Goal: Task Accomplishment & Management: Use online tool/utility

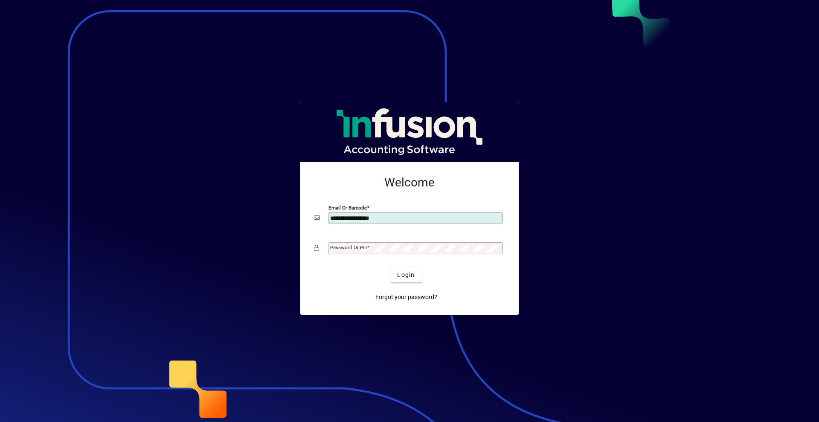
type input "**********"
click at [412, 275] on span "Login" at bounding box center [405, 275] width 17 height 9
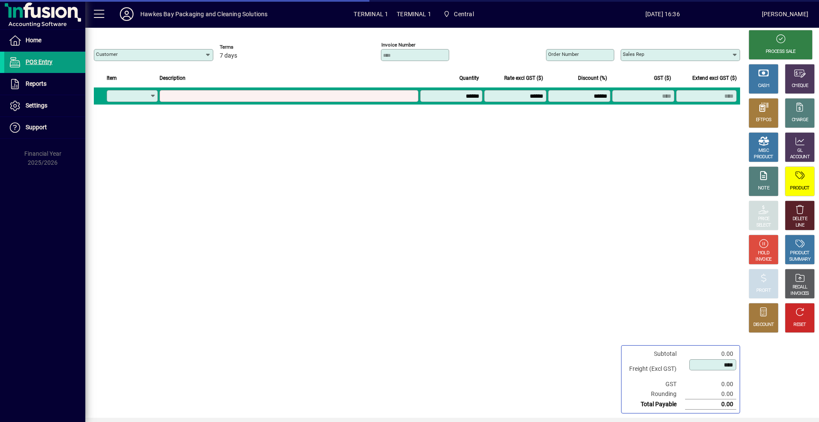
type input "**********"
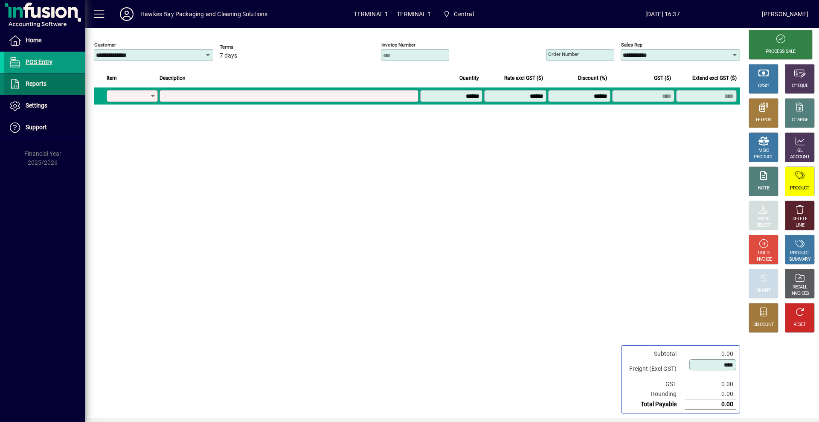
click at [32, 84] on span "Reports" at bounding box center [36, 83] width 21 height 7
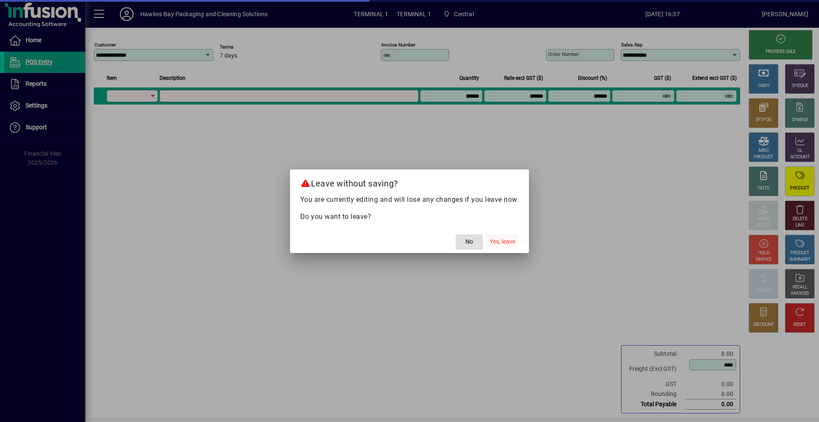
click at [504, 242] on span "Yes, leave" at bounding box center [503, 241] width 26 height 9
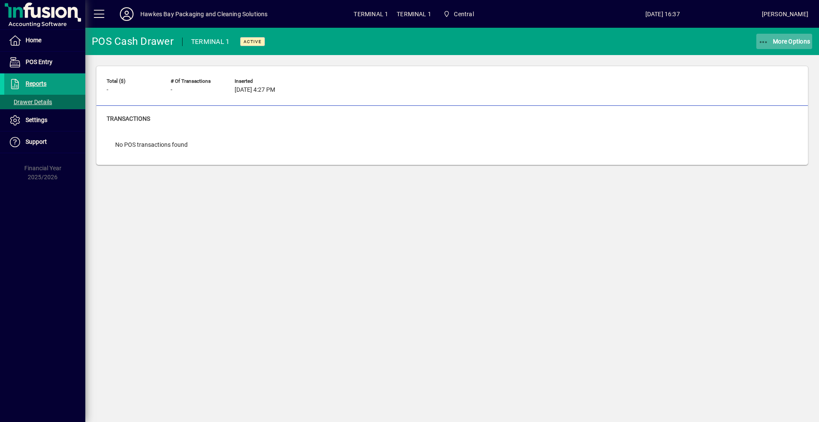
click at [785, 39] on span "More Options" at bounding box center [785, 41] width 52 height 7
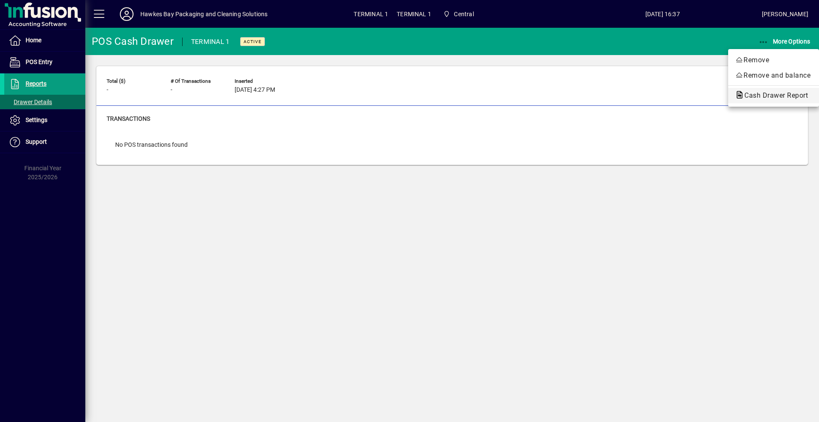
click at [762, 96] on span "Cash Drawer Report" at bounding box center [773, 95] width 77 height 8
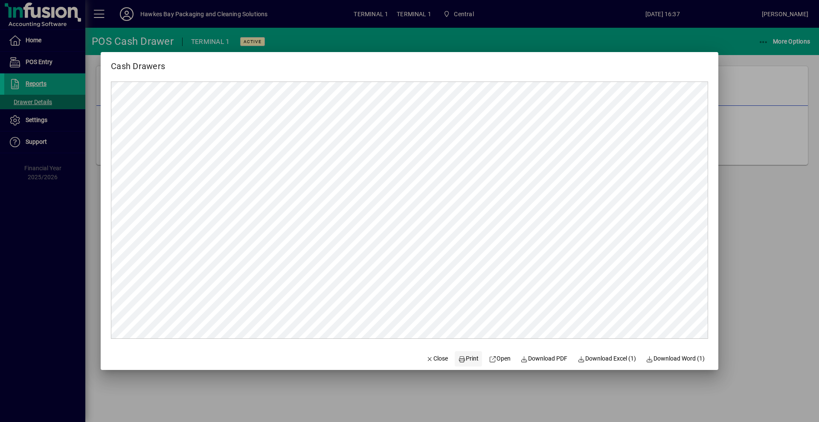
click at [465, 357] on span "Print" at bounding box center [468, 358] width 20 height 9
click at [430, 361] on span "Close" at bounding box center [437, 358] width 22 height 9
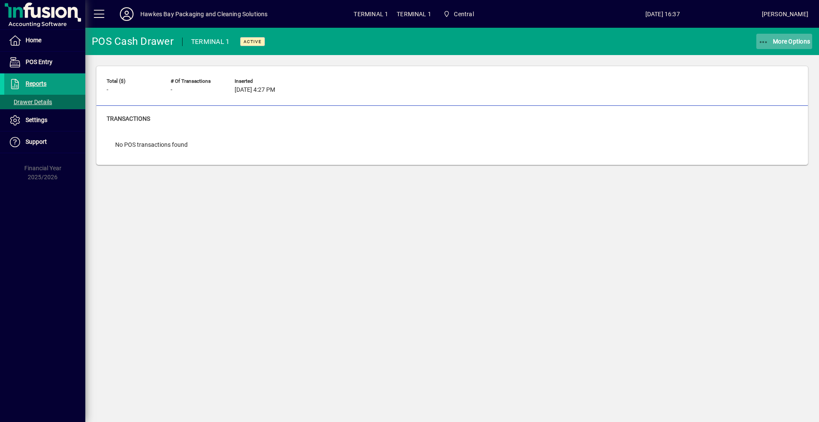
click at [792, 40] on span "More Options" at bounding box center [785, 41] width 52 height 7
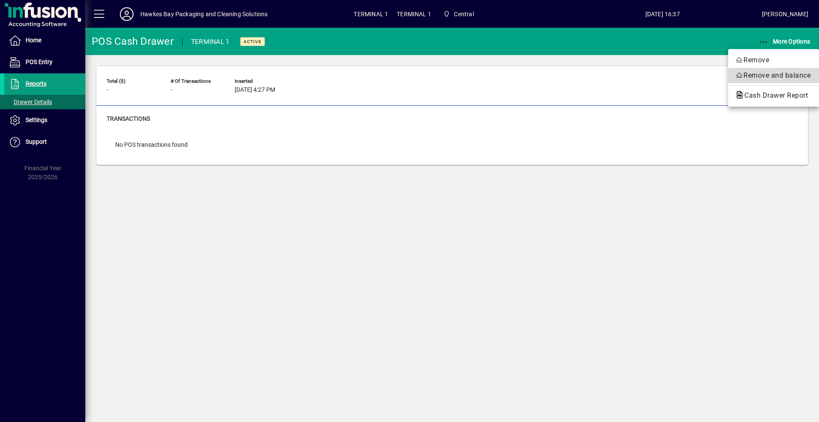
click at [772, 74] on span "Remove and balance" at bounding box center [773, 75] width 77 height 10
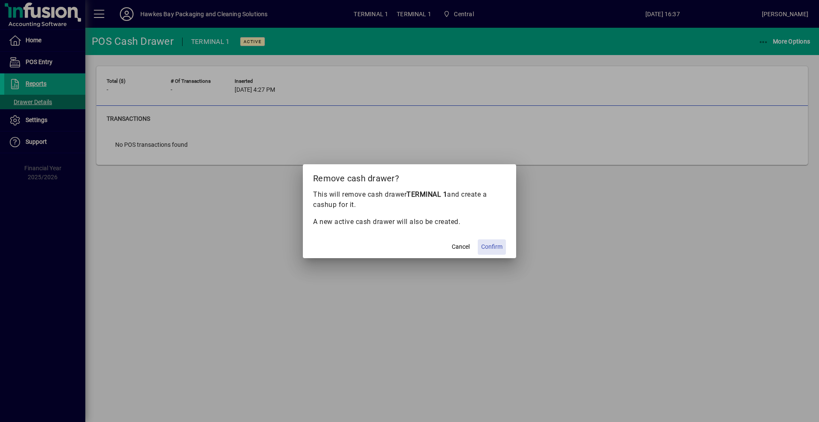
click at [497, 245] on span "Confirm" at bounding box center [491, 246] width 21 height 9
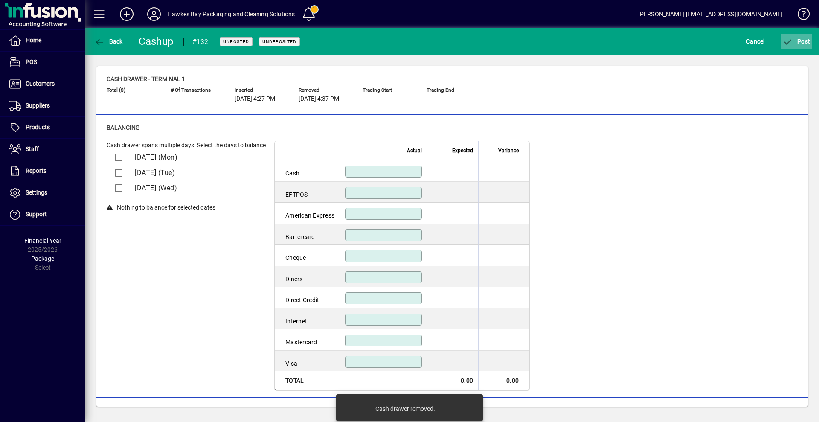
click at [800, 42] on span "P" at bounding box center [799, 41] width 4 height 7
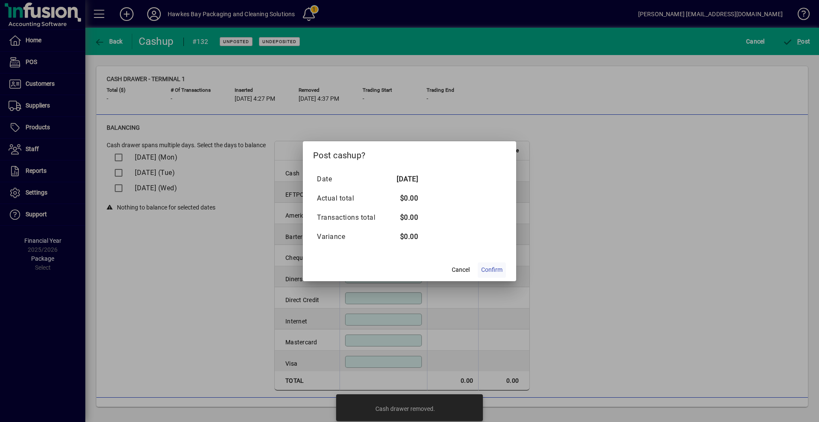
click at [491, 272] on span "Confirm" at bounding box center [491, 269] width 21 height 9
